Goal: Task Accomplishment & Management: Manage account settings

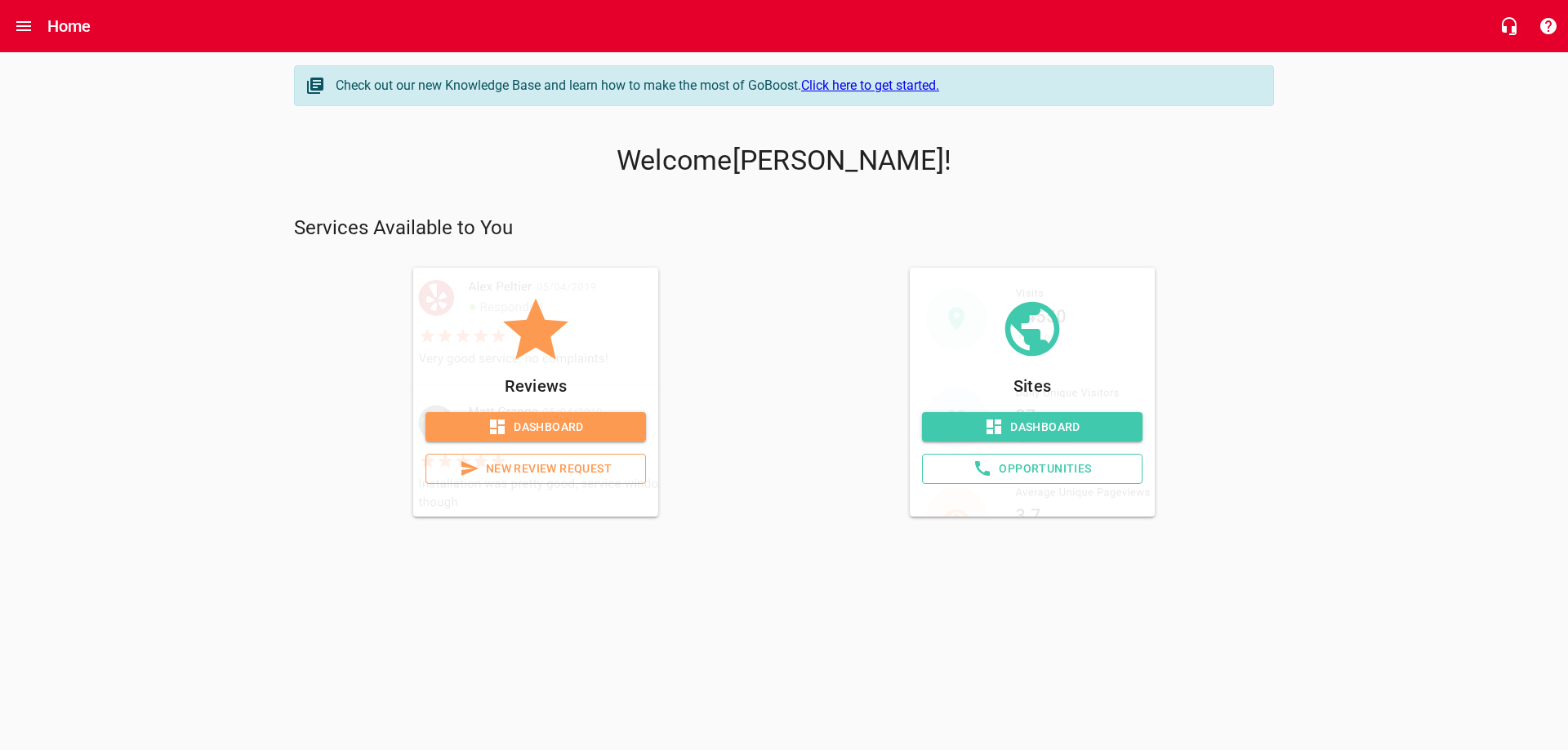
click at [557, 417] on span "Dashboard" at bounding box center [536, 427] width 195 height 20
